Goal: Task Accomplishment & Management: Use online tool/utility

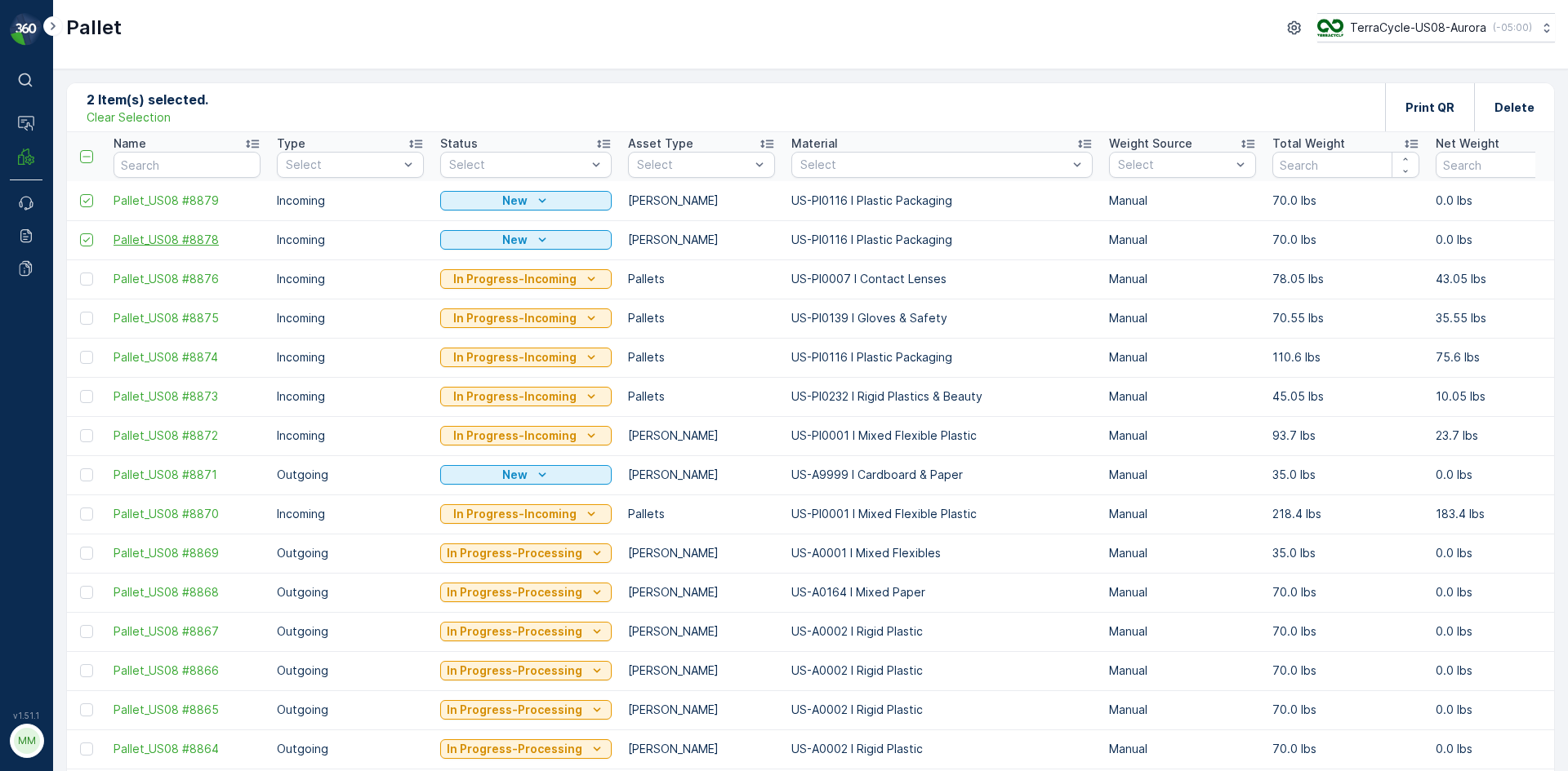
click at [195, 236] on span "Pallet_US08 #8878" at bounding box center [187, 241] width 147 height 17
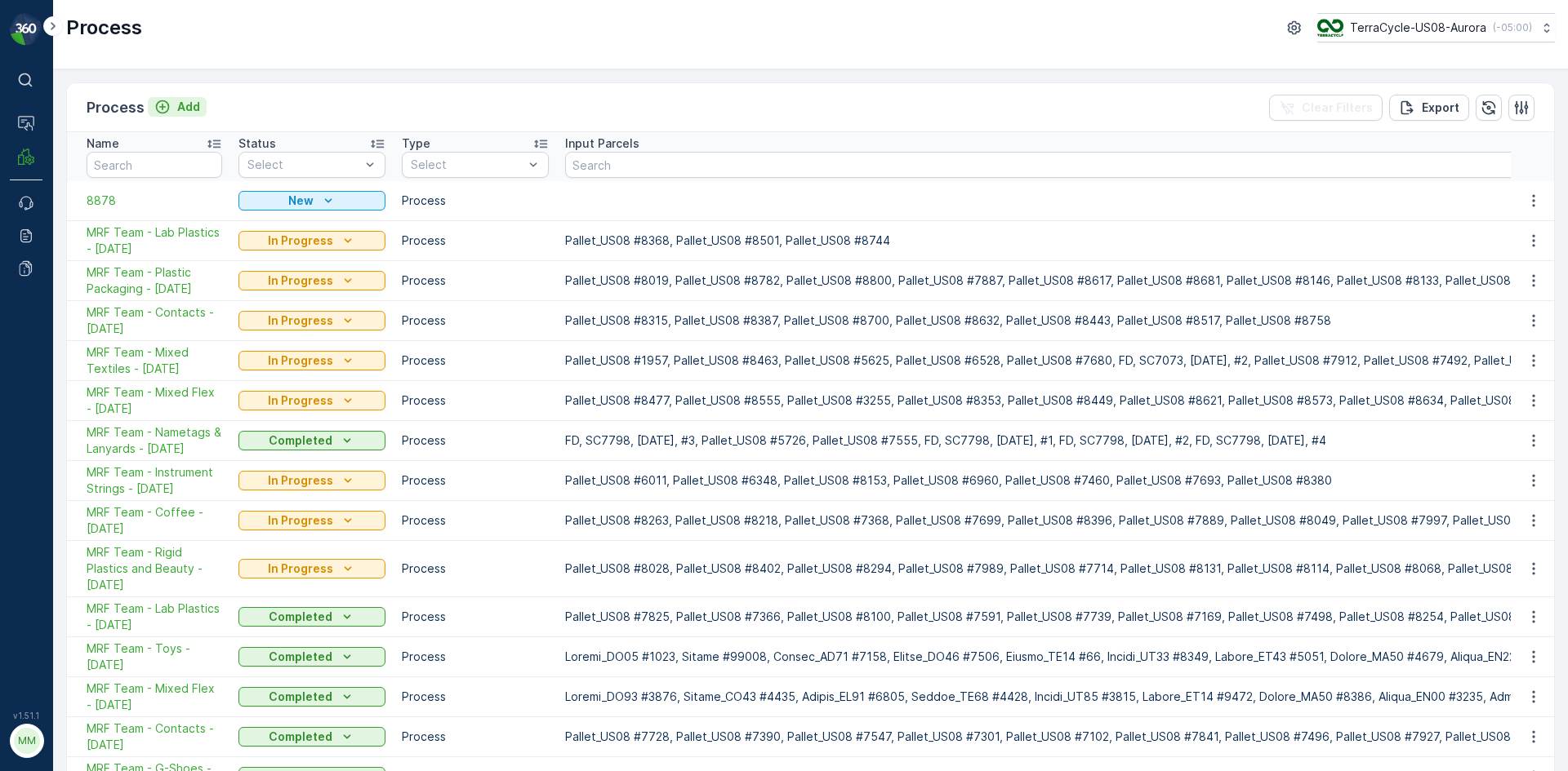
click at [193, 108] on p "Add" at bounding box center [189, 107] width 23 height 17
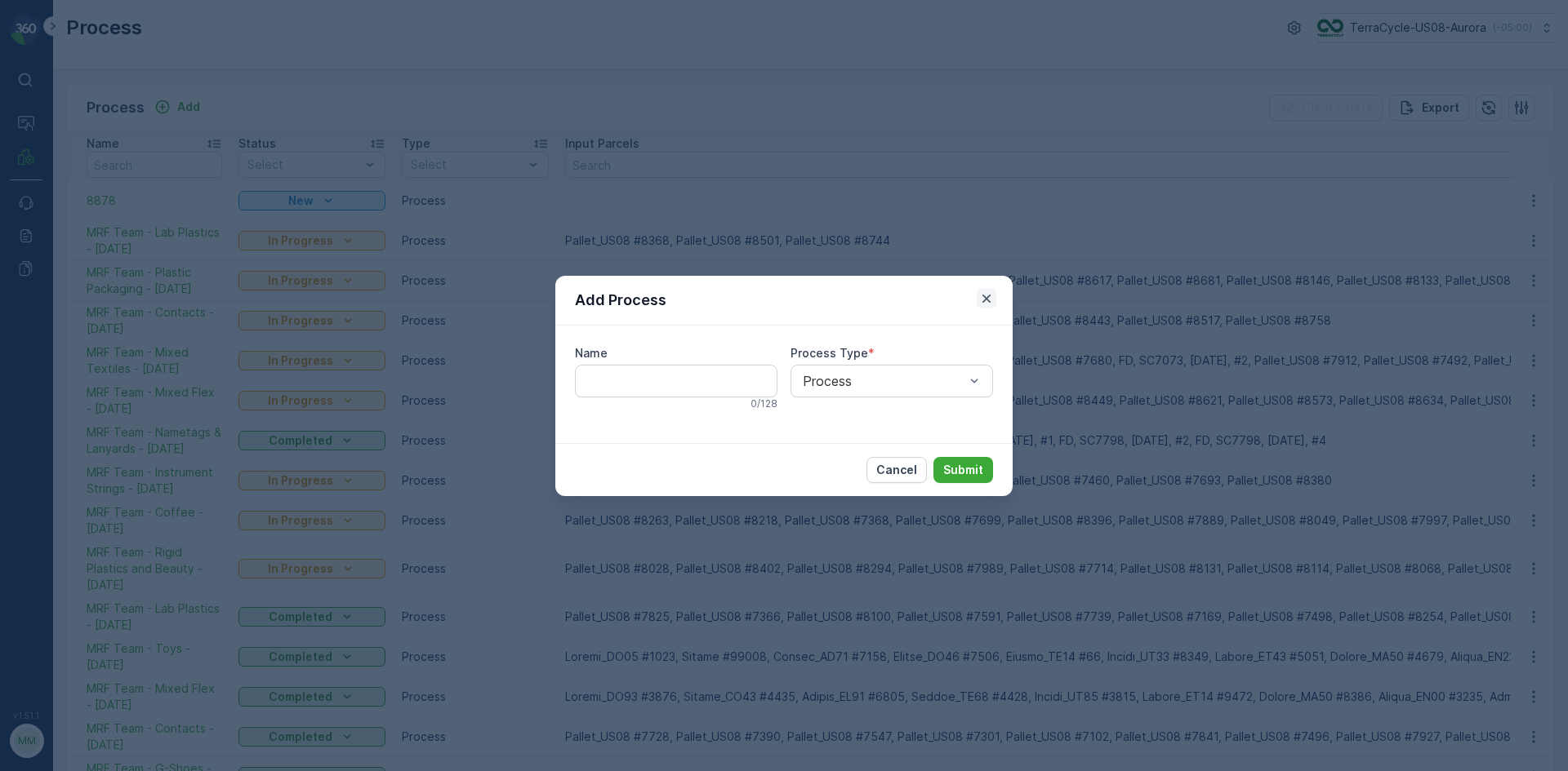
click at [986, 299] on icon "button" at bounding box center [987, 299] width 17 height 17
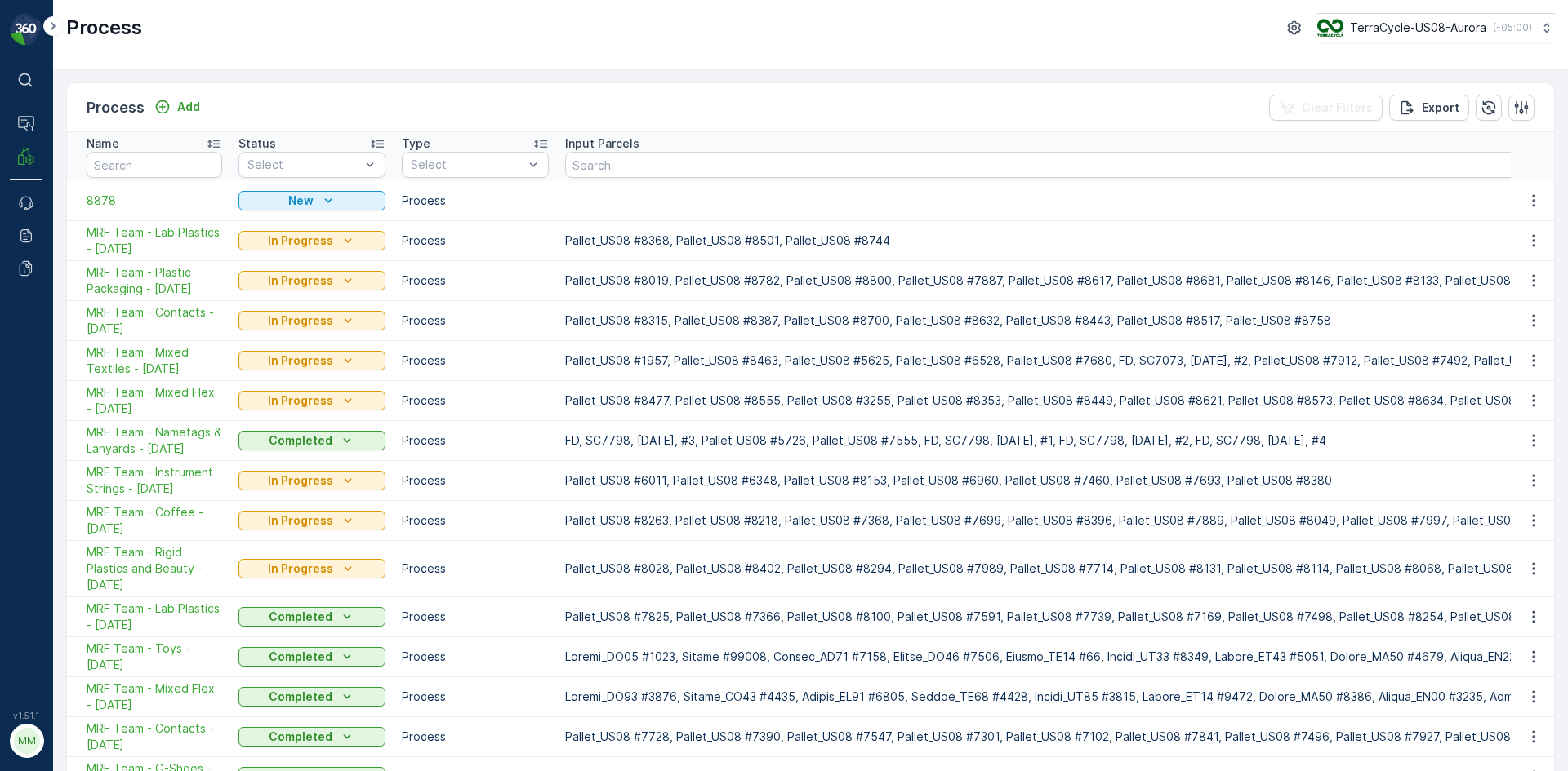
click at [115, 203] on span "8878" at bounding box center [154, 201] width 136 height 17
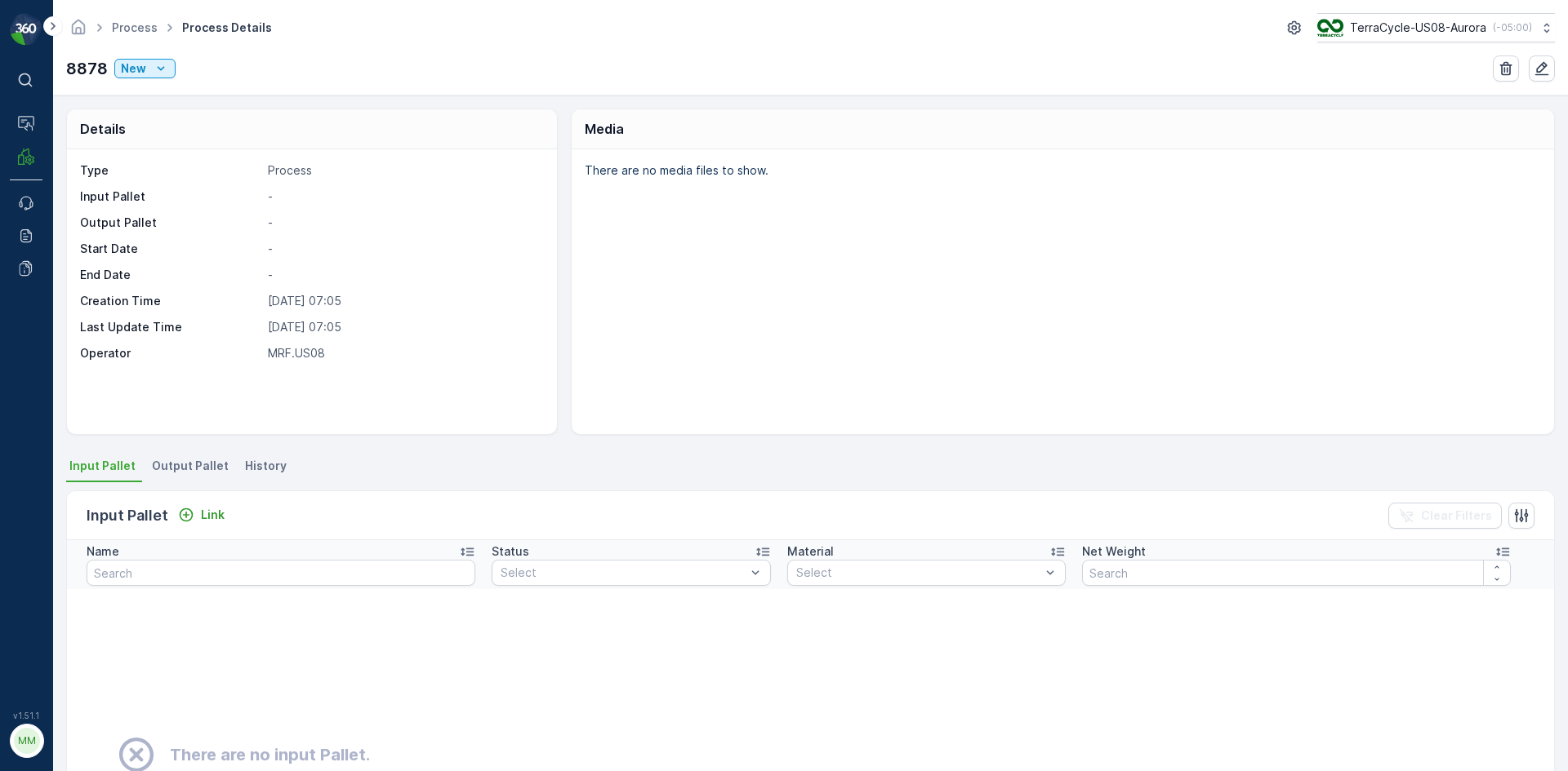
click at [187, 467] on span "Output Pallet" at bounding box center [190, 466] width 77 height 17
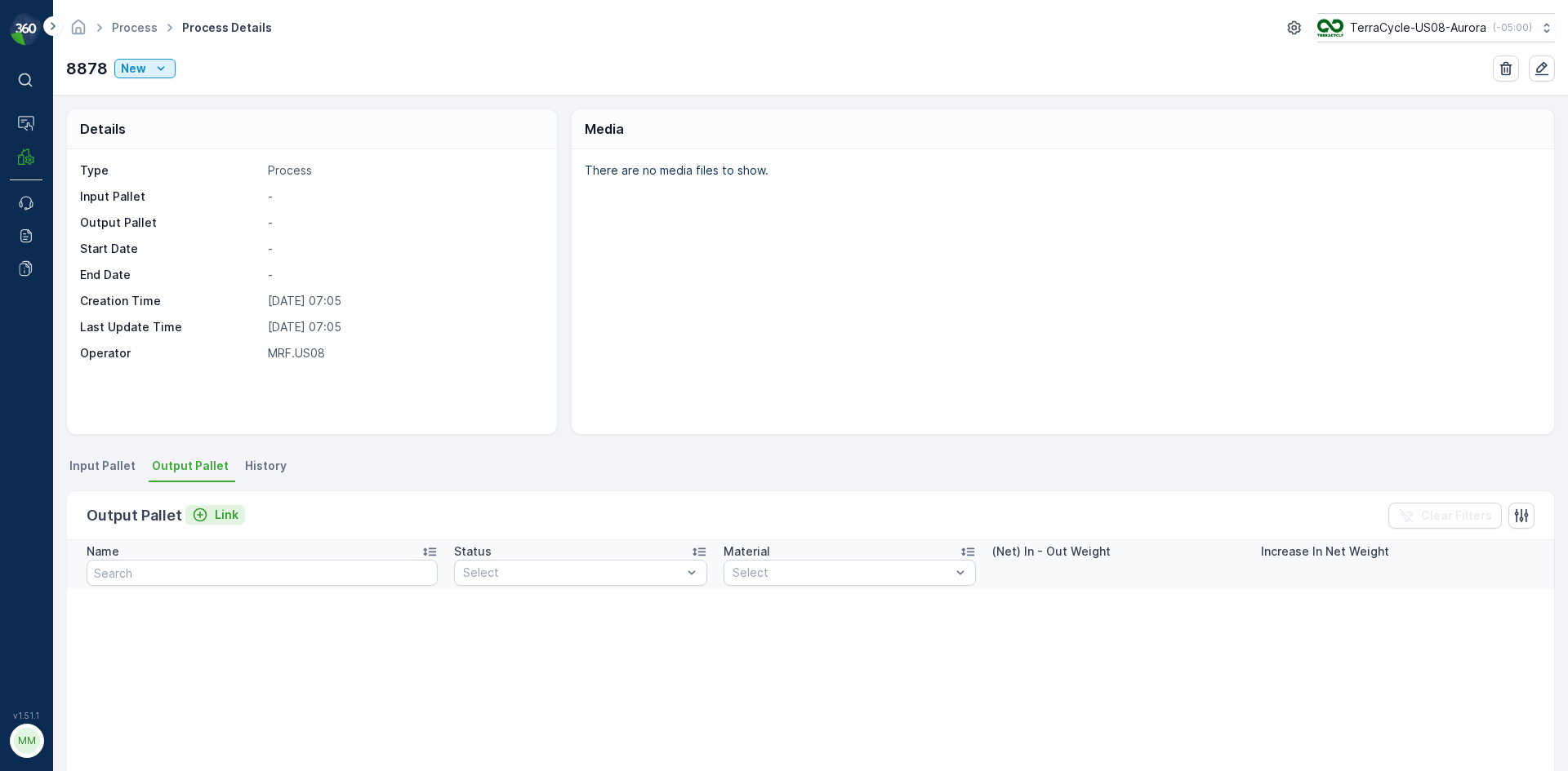
click at [233, 521] on p "Link" at bounding box center [226, 516] width 23 height 17
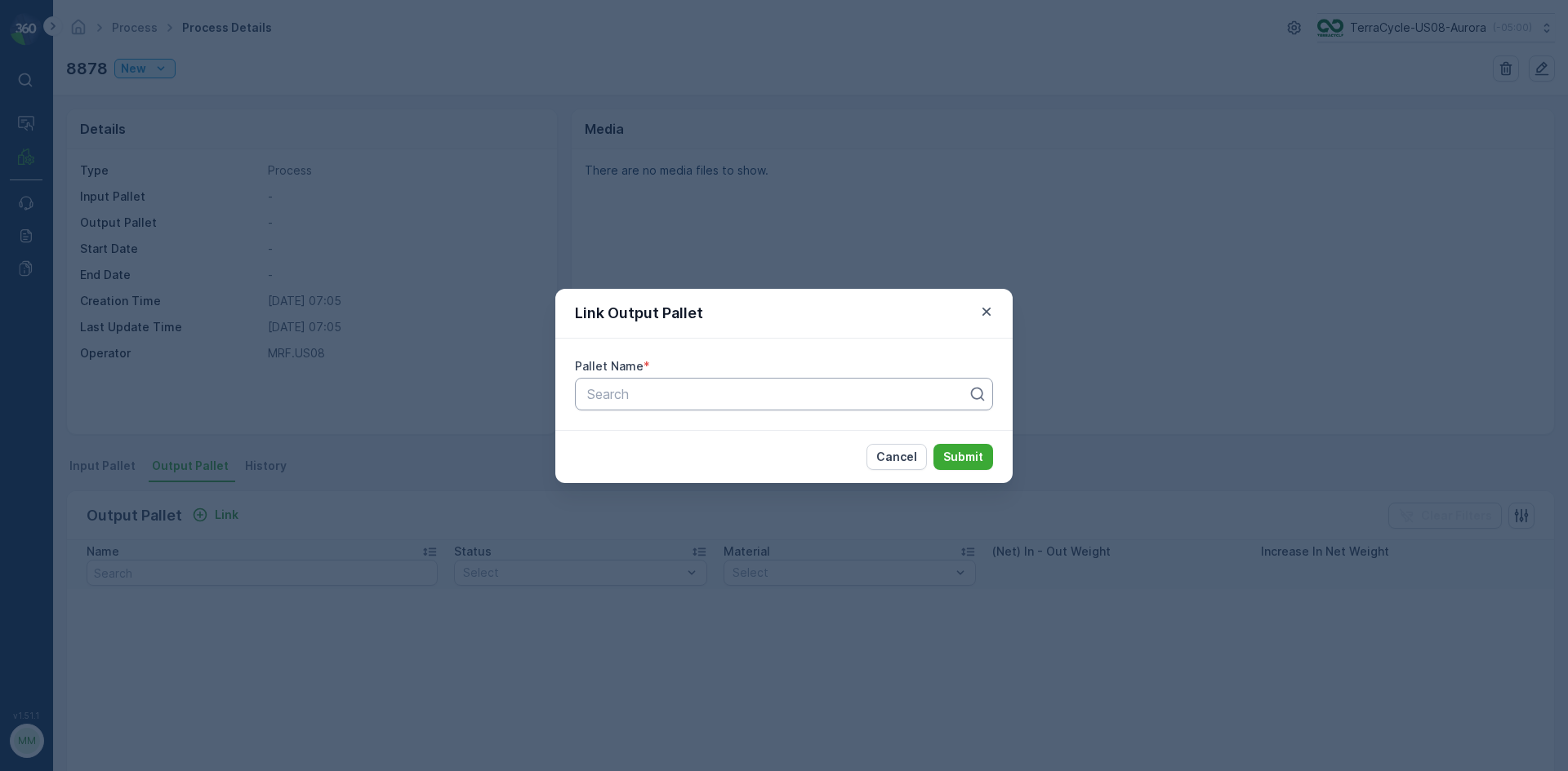
click at [798, 388] on div at bounding box center [777, 394] width 384 height 15
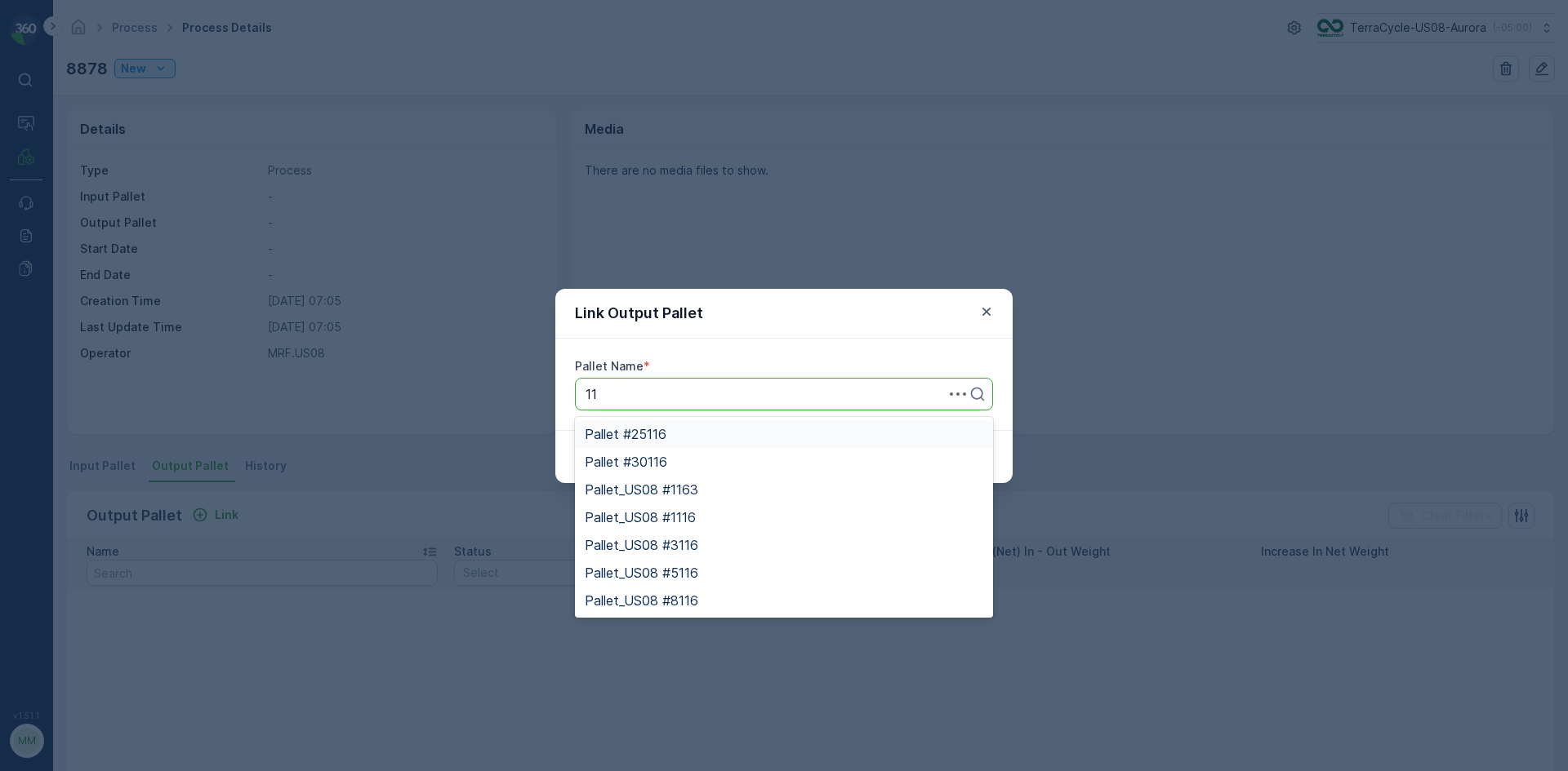
type input "1"
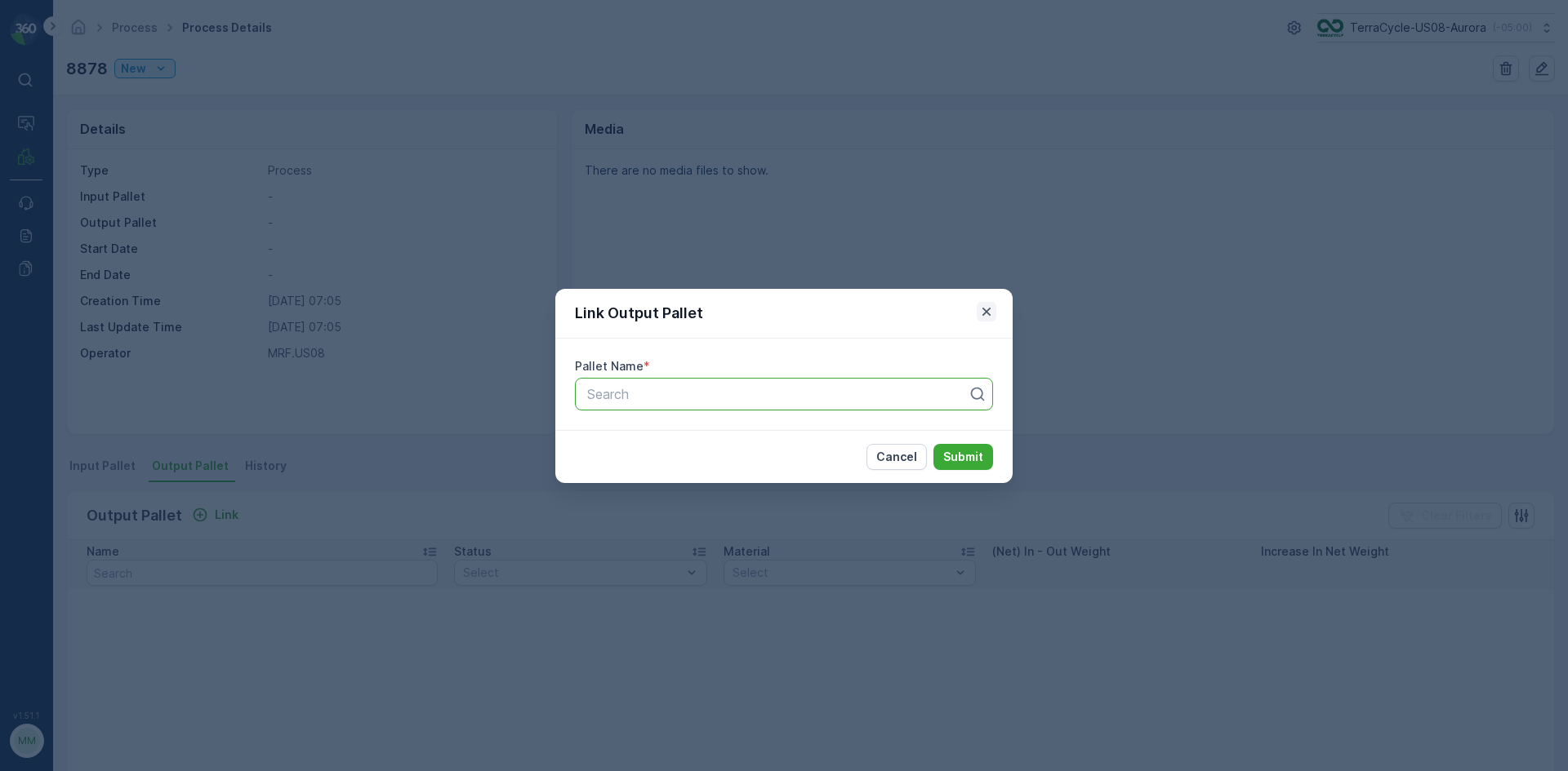
click at [988, 311] on icon "button" at bounding box center [987, 312] width 17 height 17
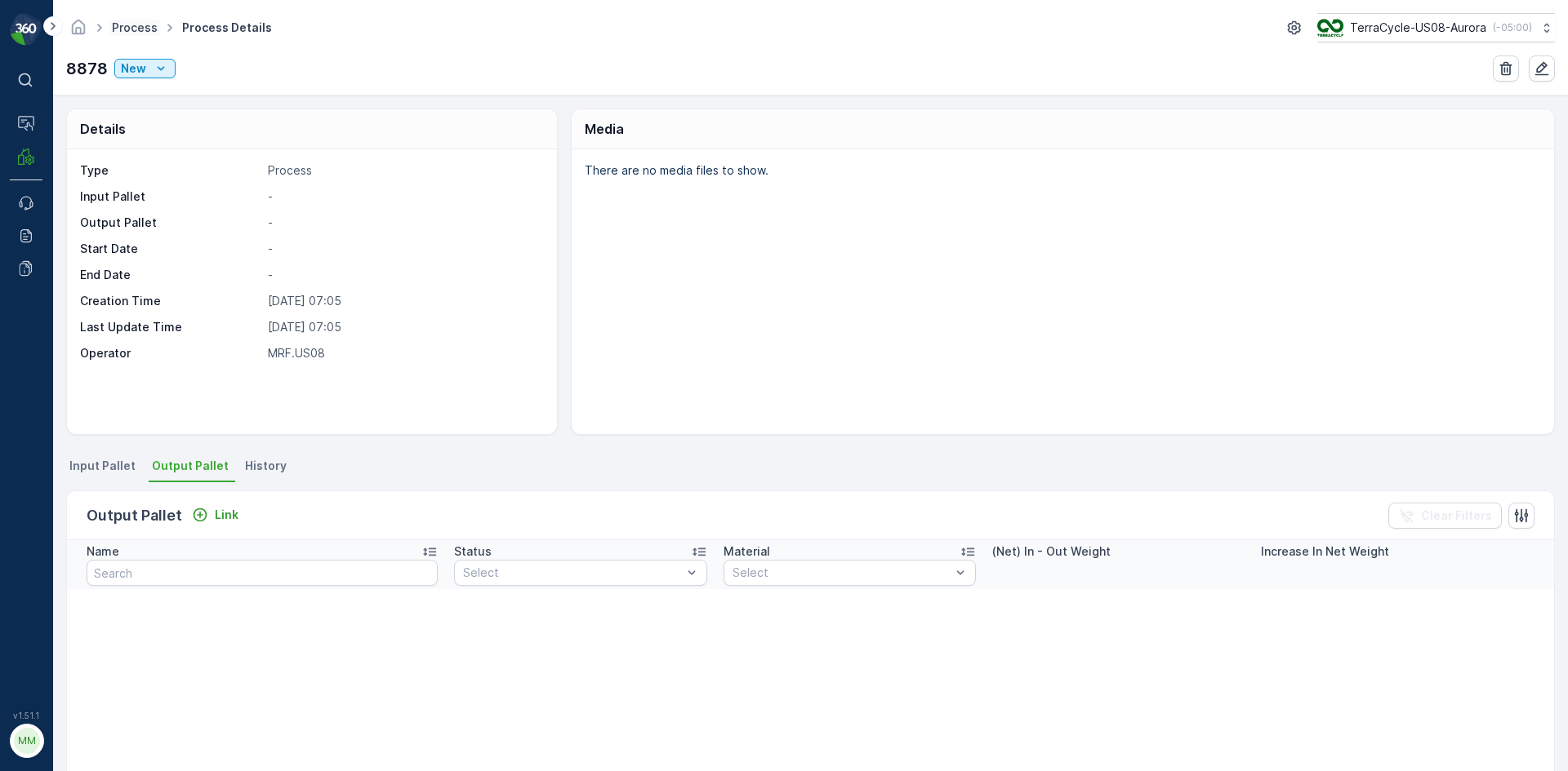
click at [150, 25] on link "Process" at bounding box center [134, 27] width 46 height 14
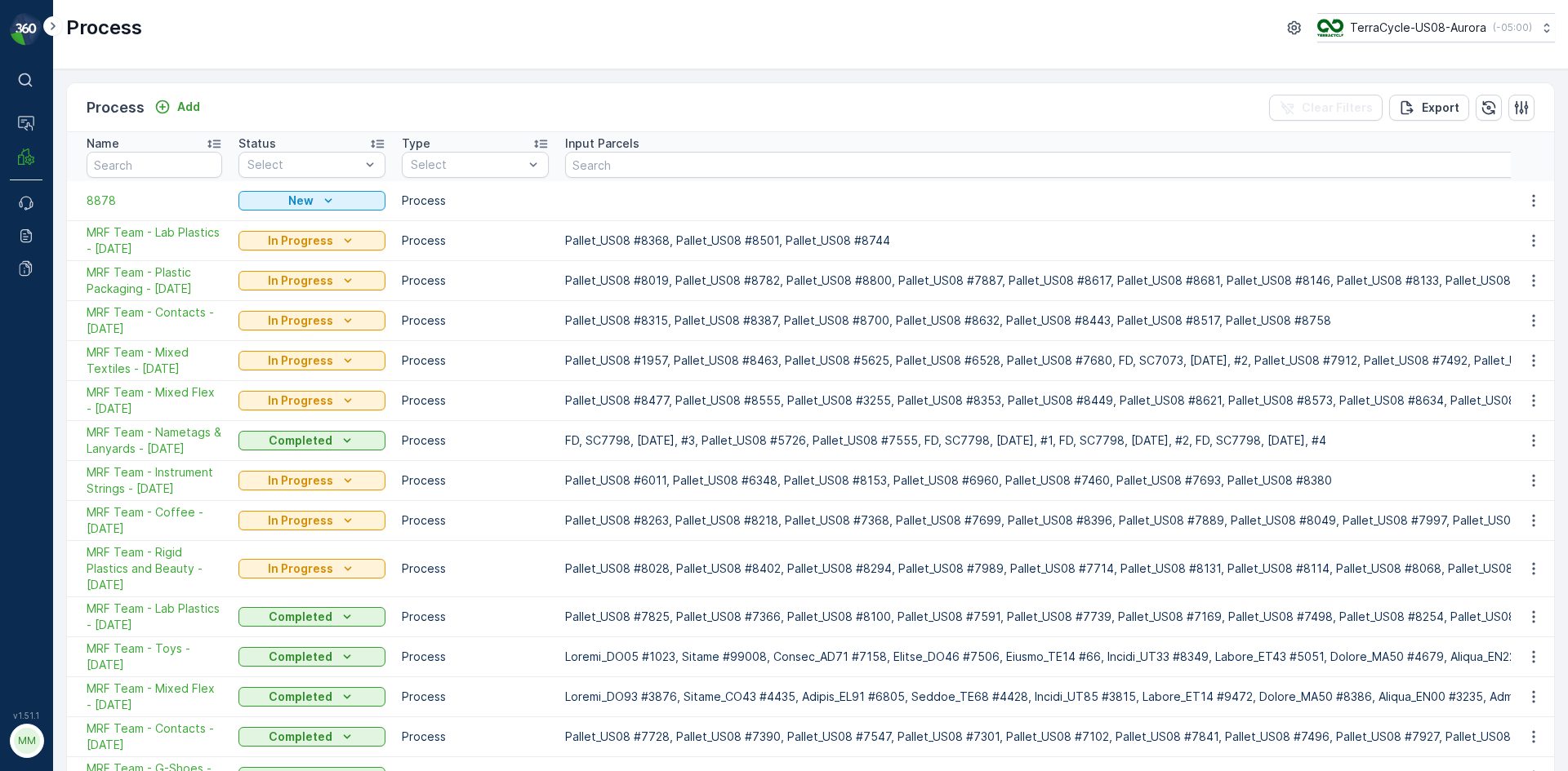
drag, startPoint x: 111, startPoint y: 193, endPoint x: 596, endPoint y: 213, distance: 485.4
click at [109, 197] on span "8878" at bounding box center [154, 201] width 136 height 17
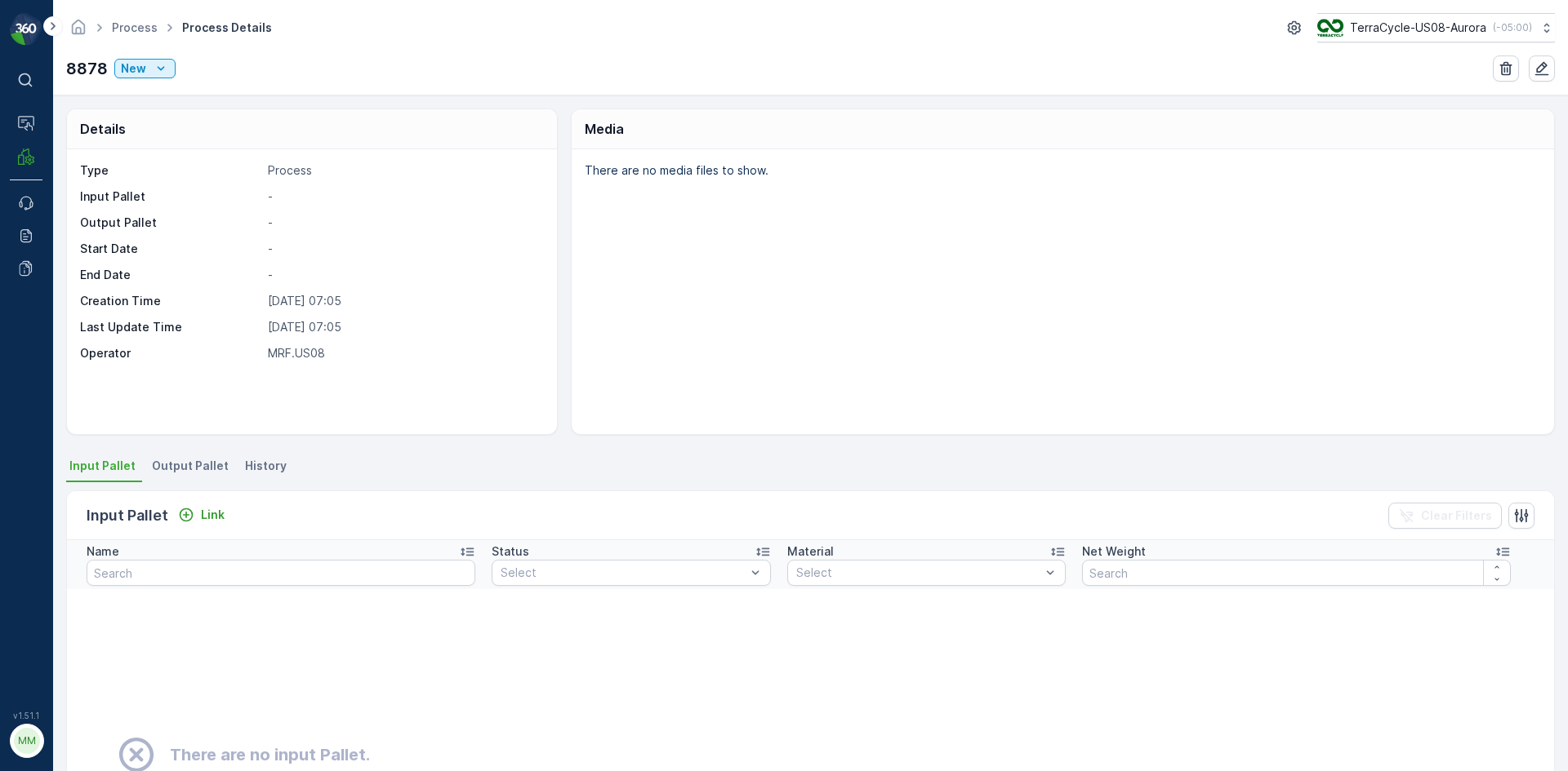
click at [199, 467] on span "Output Pallet" at bounding box center [190, 466] width 77 height 17
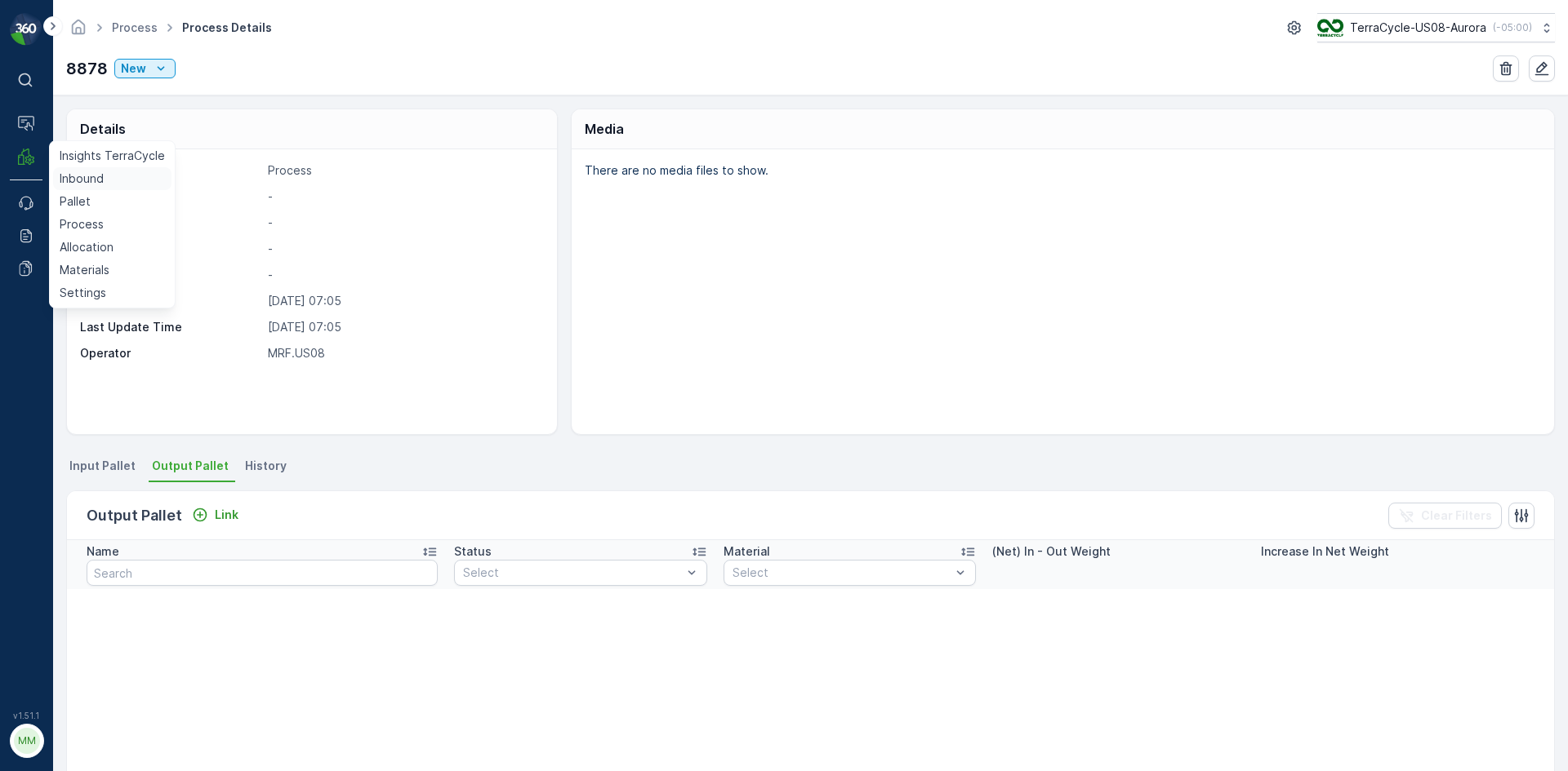
click at [74, 173] on p "Inbound" at bounding box center [81, 179] width 44 height 17
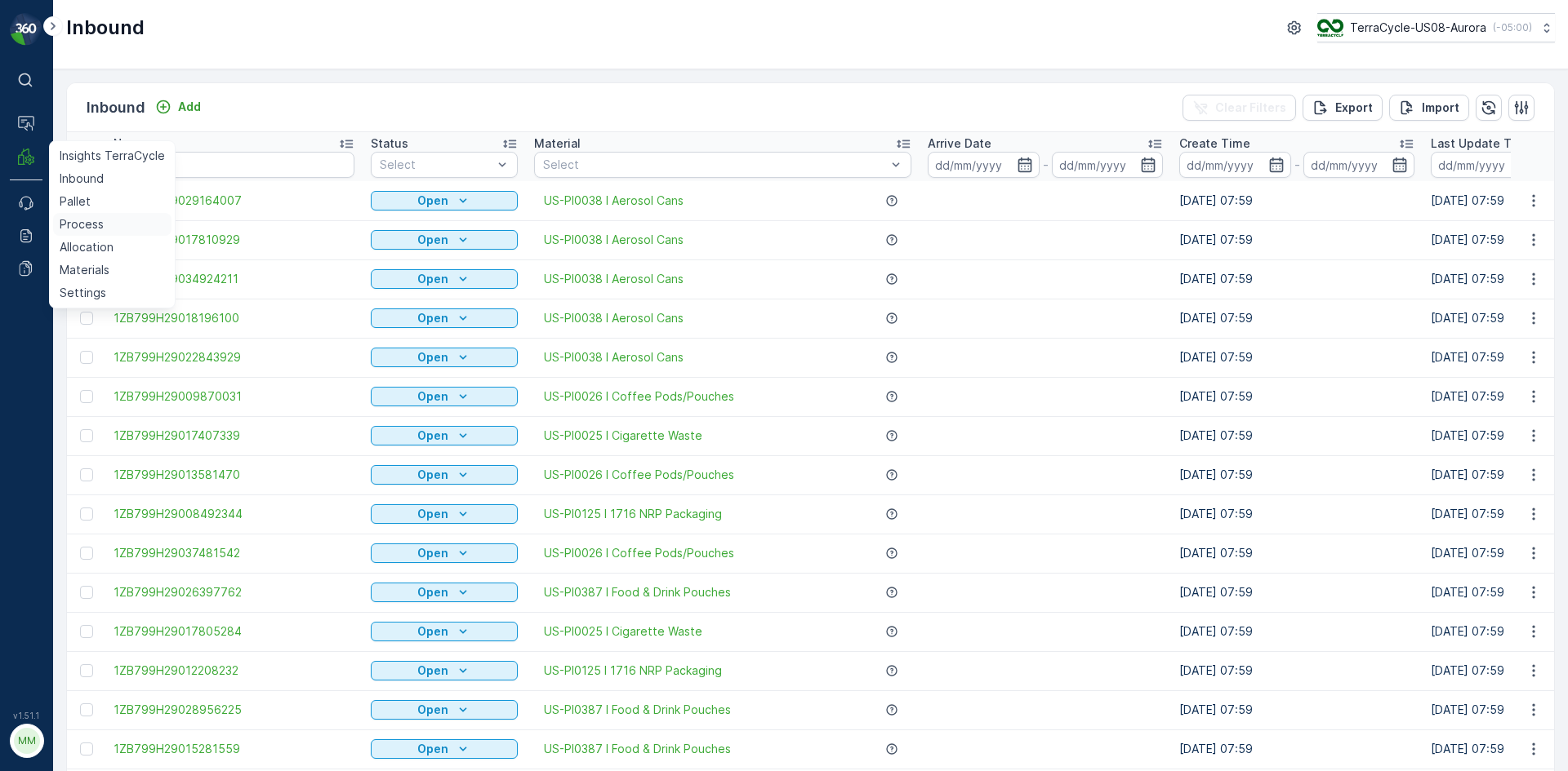
click at [91, 228] on p "Process" at bounding box center [81, 225] width 44 height 17
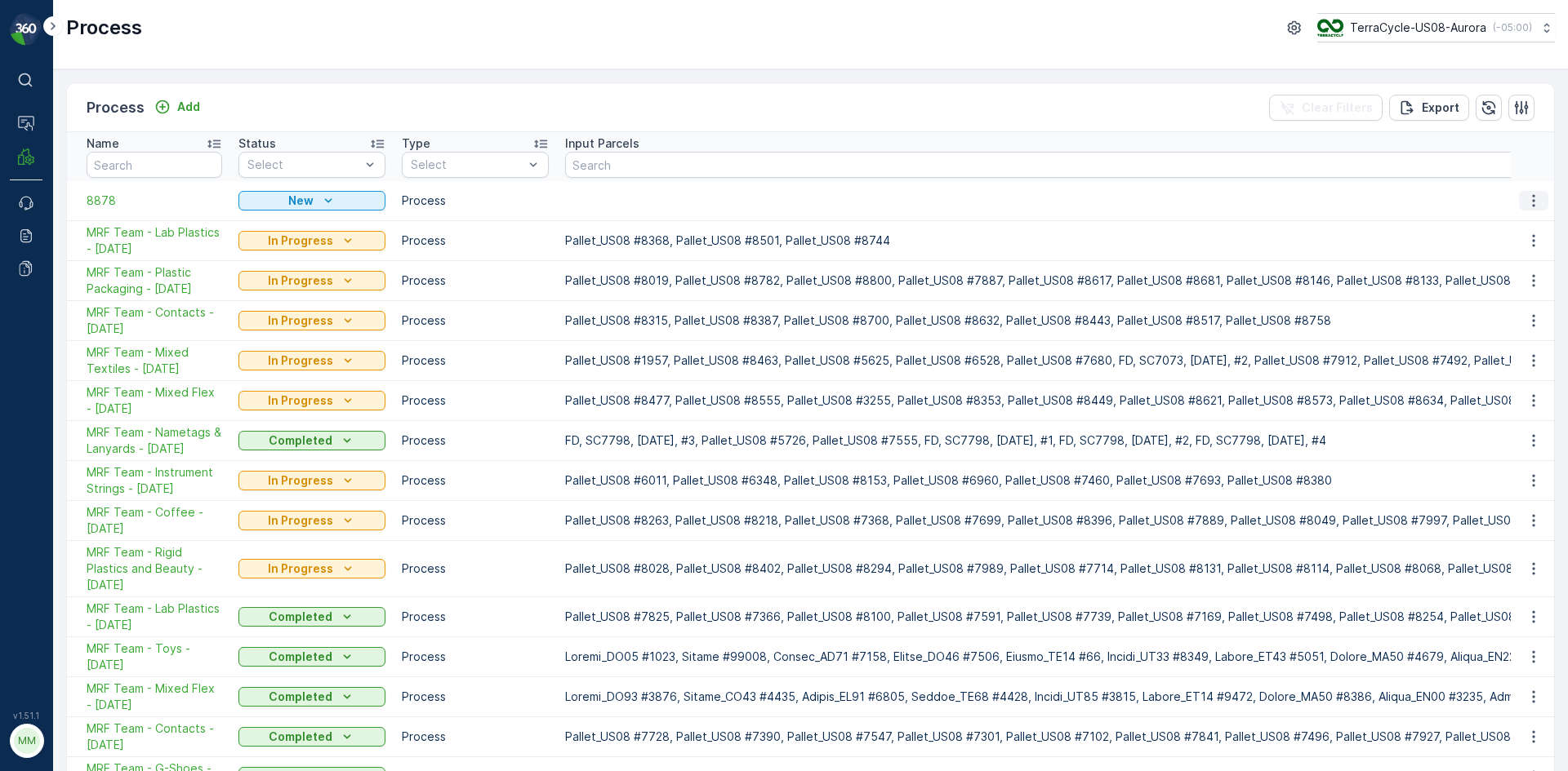
click at [1531, 203] on icon "button" at bounding box center [1534, 201] width 17 height 17
click at [152, 201] on span "8878" at bounding box center [154, 201] width 136 height 17
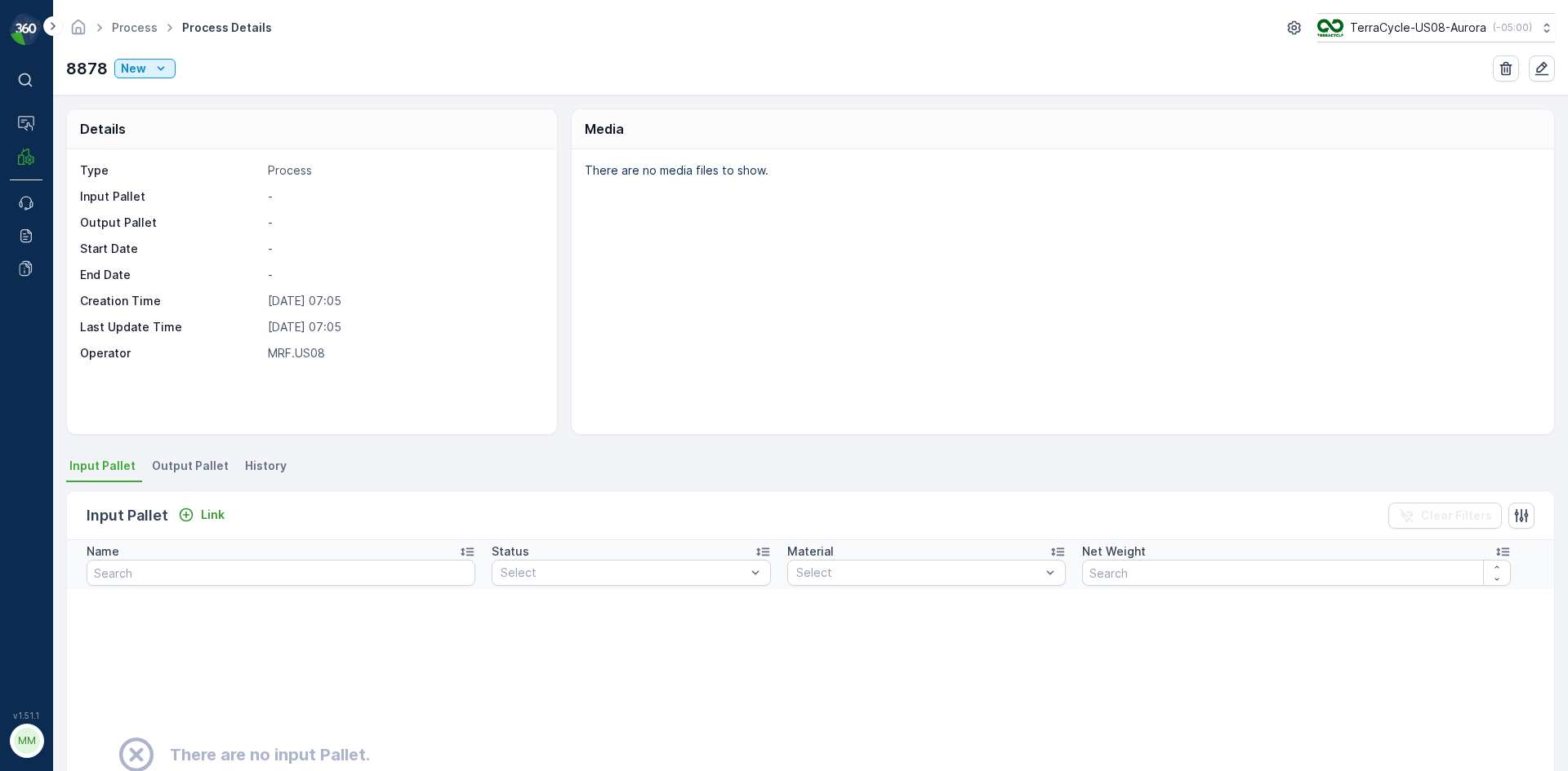
click at [177, 467] on span "Output Pallet" at bounding box center [190, 466] width 77 height 17
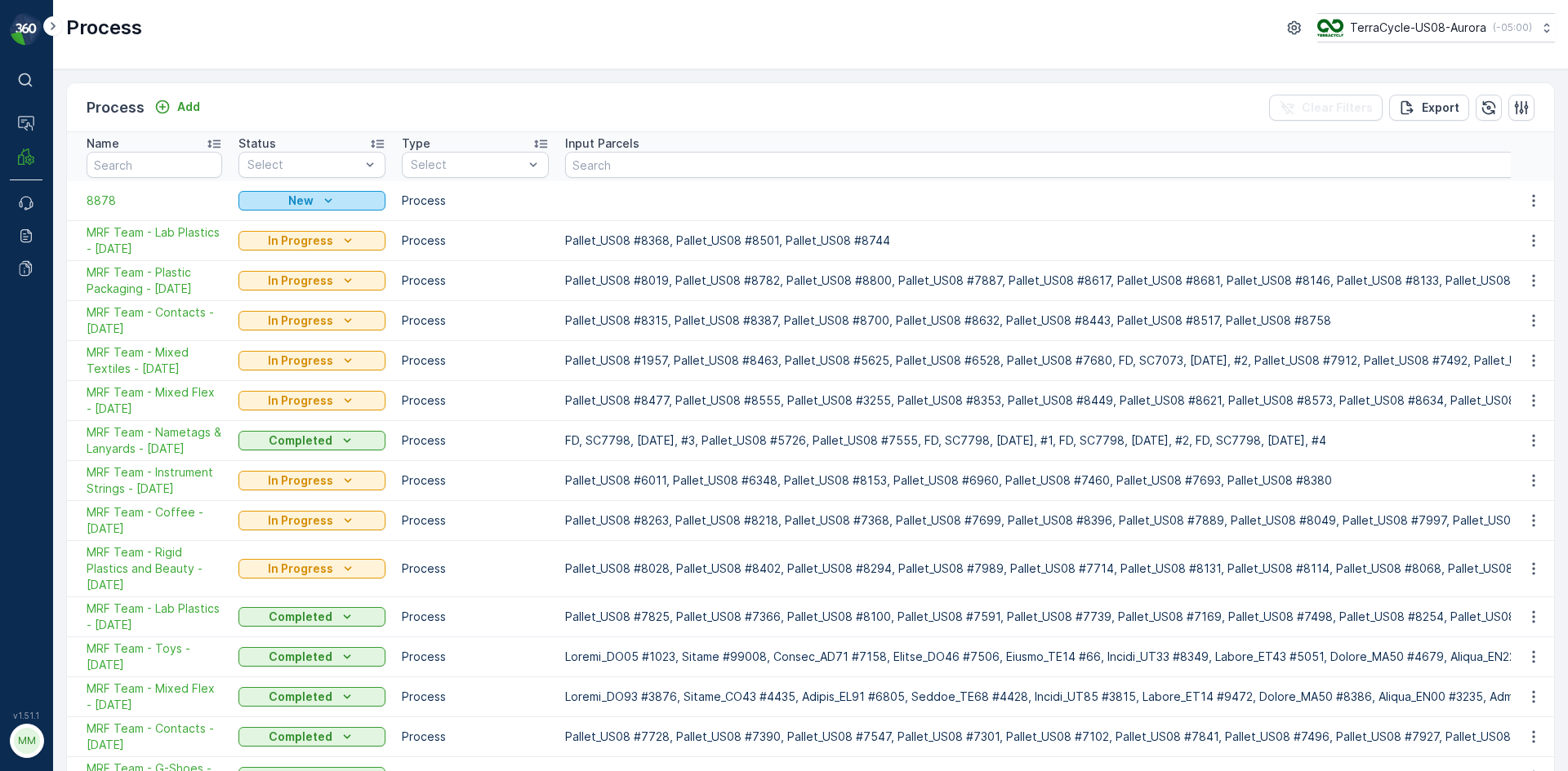
click at [321, 199] on icon "New" at bounding box center [328, 201] width 17 height 17
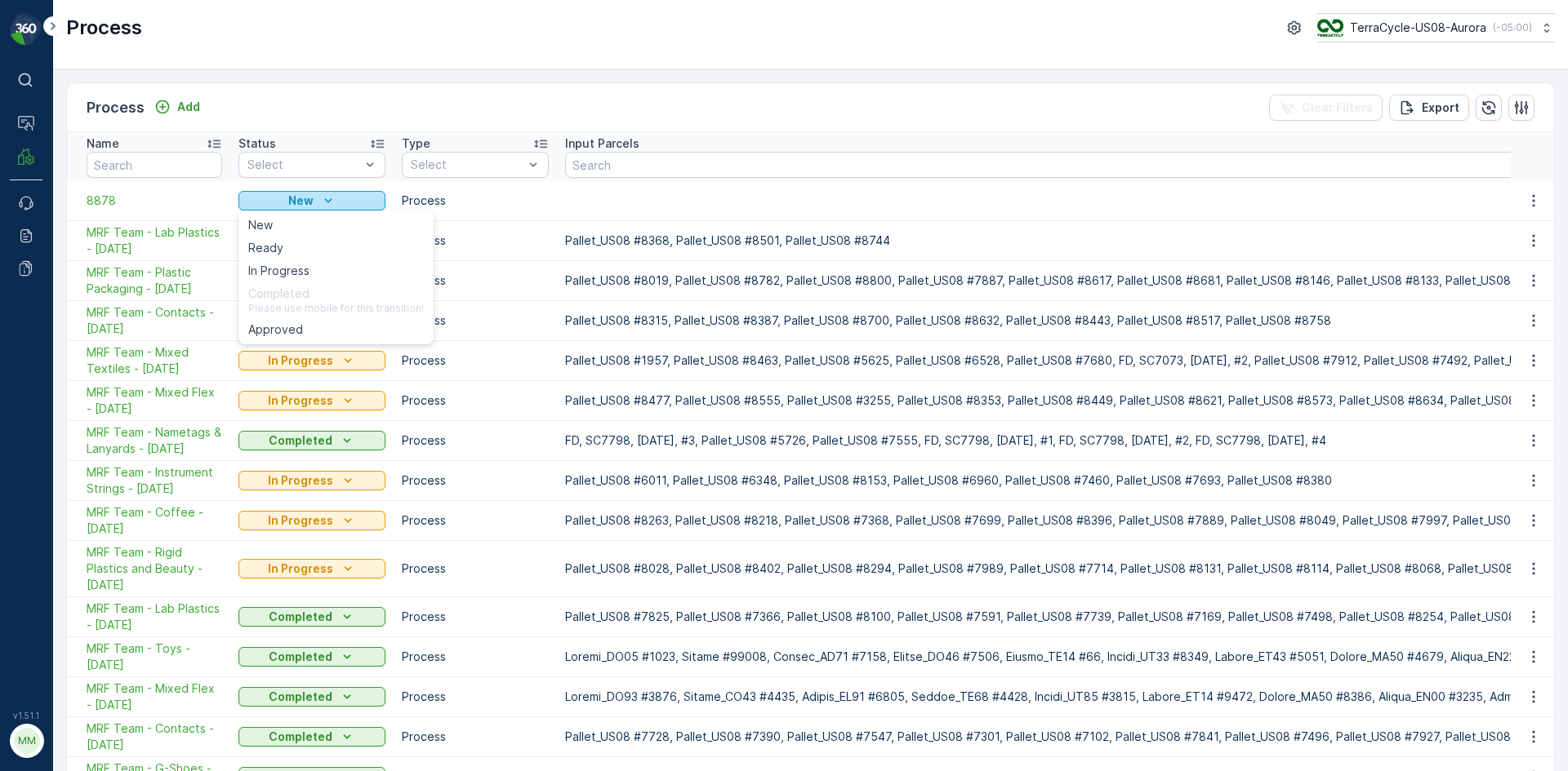
click at [321, 199] on icon "New" at bounding box center [328, 201] width 17 height 17
